Goal: Task Accomplishment & Management: Manage account settings

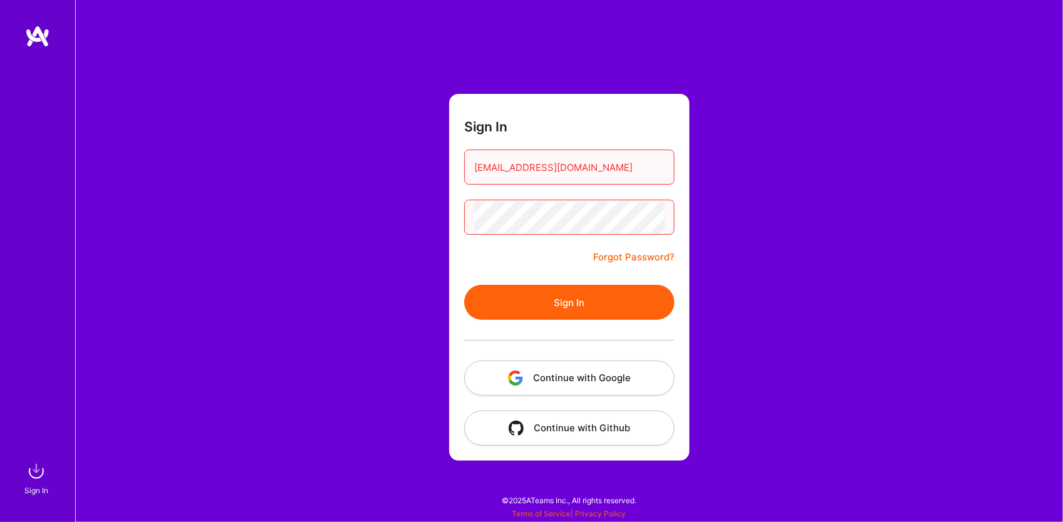
click at [587, 378] on button "Continue with Google" at bounding box center [569, 378] width 210 height 35
click at [638, 170] on input "[EMAIL_ADDRESS][DOMAIN_NAME]" at bounding box center [569, 167] width 190 height 32
click at [662, 165] on div "[EMAIL_ADDRESS][DOMAIN_NAME]" at bounding box center [569, 167] width 210 height 35
click at [657, 168] on input "[EMAIL_ADDRESS][DOMAIN_NAME]" at bounding box center [569, 167] width 190 height 32
click at [665, 161] on input "[EMAIL_ADDRESS][DOMAIN_NAME]" at bounding box center [569, 167] width 190 height 32
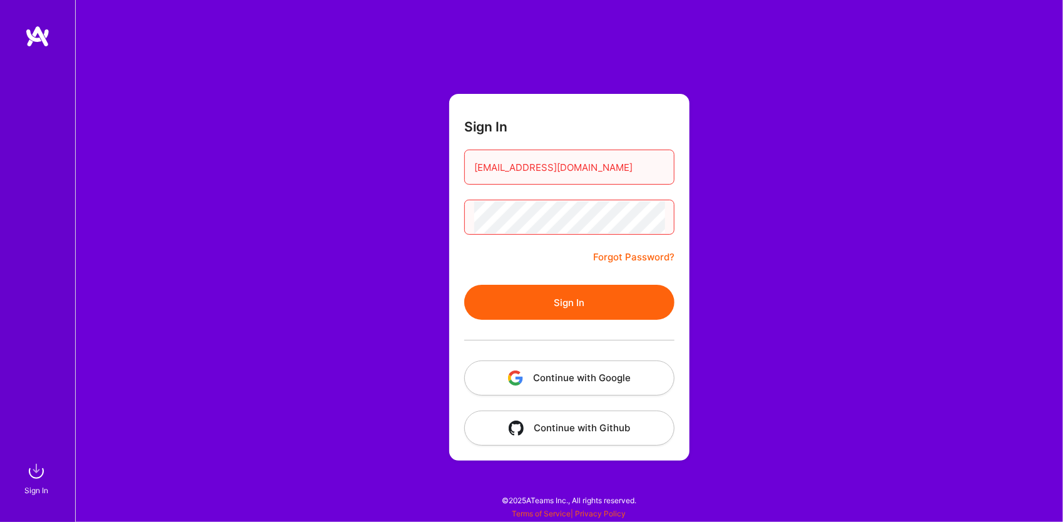
drag, startPoint x: 665, startPoint y: 162, endPoint x: 327, endPoint y: 188, distance: 339.6
click at [327, 188] on div "Sign In [EMAIL_ADDRESS][DOMAIN_NAME] Forgot Password? Sign In Continue with Goo…" at bounding box center [569, 261] width 988 height 522
click at [378, 226] on div "Sign In [EMAIL_ADDRESS][DOMAIN_NAME] Forgot Password? Sign In Continue with Goo…" at bounding box center [569, 261] width 988 height 522
click at [439, 222] on div "Sign In [EMAIL_ADDRESS][DOMAIN_NAME] Forgot Password? Sign In Continue with Goo…" at bounding box center [569, 261] width 988 height 522
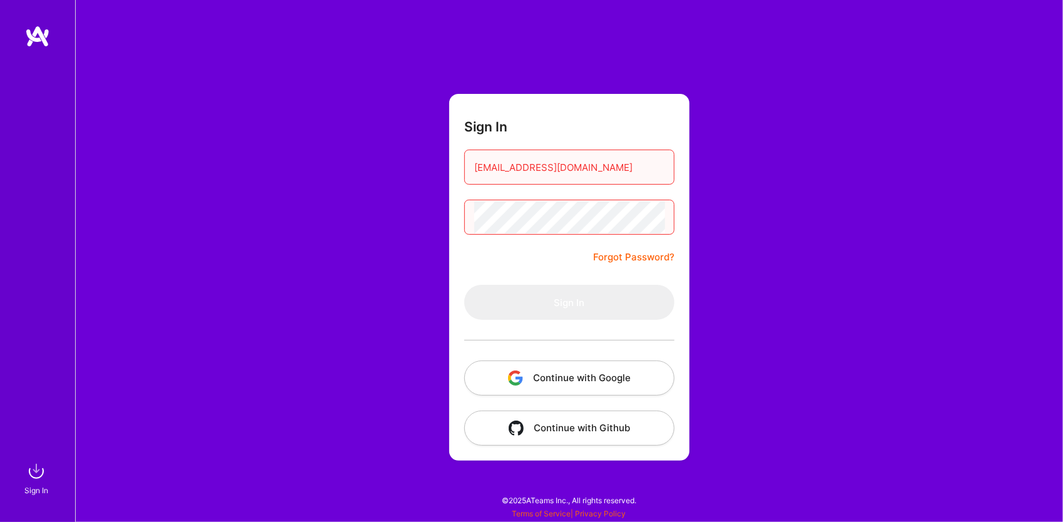
drag, startPoint x: 636, startPoint y: 170, endPoint x: 373, endPoint y: 163, distance: 263.0
click at [376, 160] on div "Sign In [EMAIL_ADDRESS][DOMAIN_NAME] Forgot Password? Sign In Continue with Goo…" at bounding box center [569, 261] width 988 height 522
click at [611, 368] on button "Continue with Google" at bounding box center [569, 378] width 210 height 35
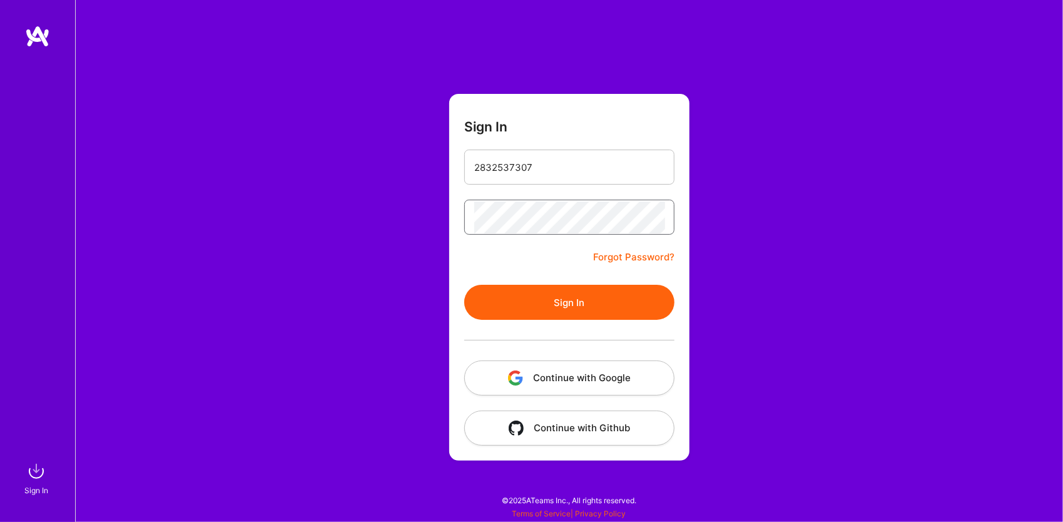
click at [357, 259] on div "Sign In 2832537307 Forgot Password? Sign In Continue with Google Continue with …" at bounding box center [569, 261] width 988 height 522
click at [465, 282] on form "Sign In 2832537307 Forgot Password? Sign In Continue with Google Continue with …" at bounding box center [569, 277] width 240 height 367
click at [521, 301] on button "Sign In" at bounding box center [569, 302] width 210 height 35
click at [548, 166] on input "2832537307" at bounding box center [569, 167] width 190 height 32
click at [587, 305] on button "Sign In" at bounding box center [569, 302] width 210 height 35
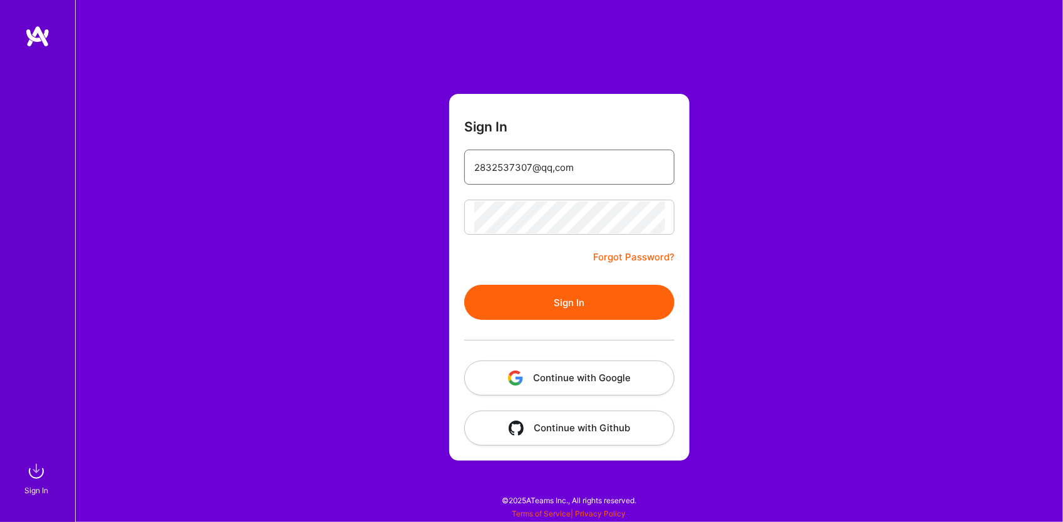
click at [555, 170] on input "2832537307@qq,com" at bounding box center [569, 167] width 190 height 32
type input "2832537307@qq.com"
click at [571, 290] on button "Sign In" at bounding box center [569, 302] width 210 height 35
click at [602, 160] on input "2832537307@qq.com" at bounding box center [569, 167] width 190 height 32
drag, startPoint x: 0, startPoint y: 0, endPoint x: 609, endPoint y: 305, distance: 681.3
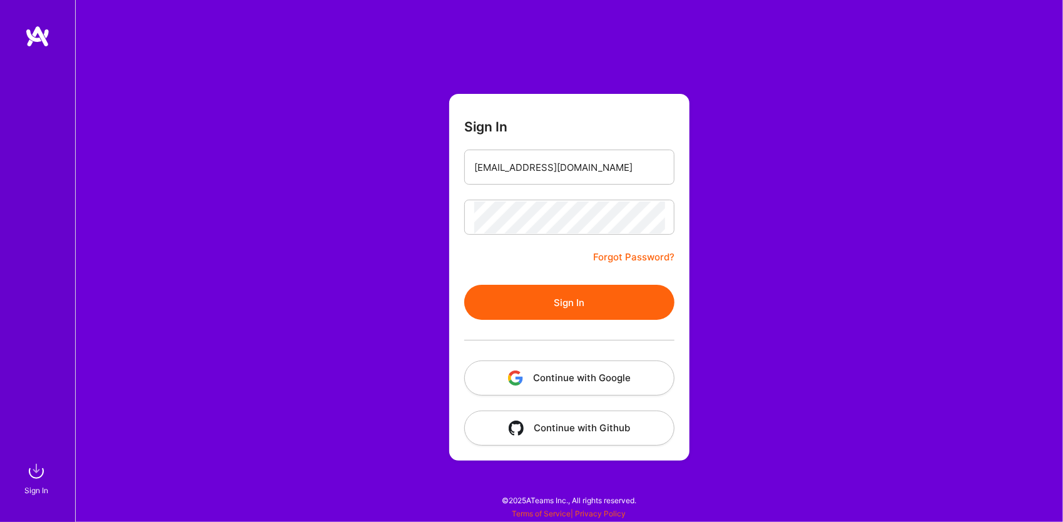
click at [609, 305] on button "Sign In" at bounding box center [569, 302] width 210 height 35
